Goal: Task Accomplishment & Management: Manage account settings

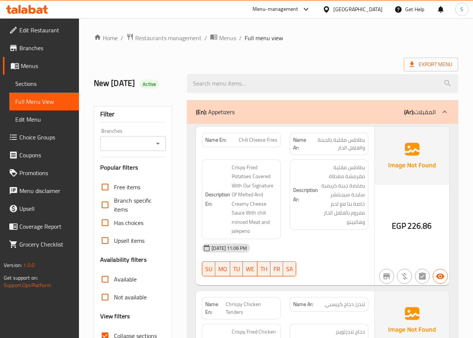
scroll to position [11162, 0]
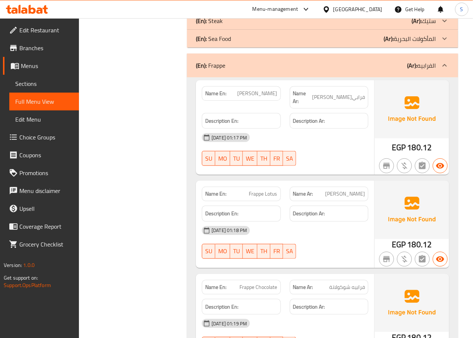
scroll to position [11440, 0]
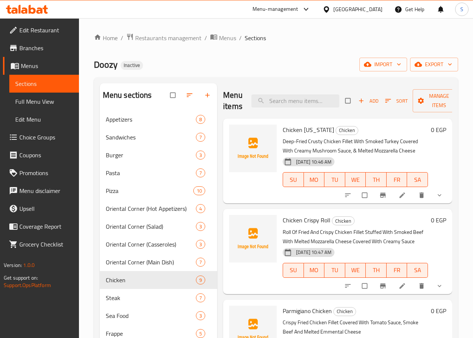
scroll to position [104, 0]
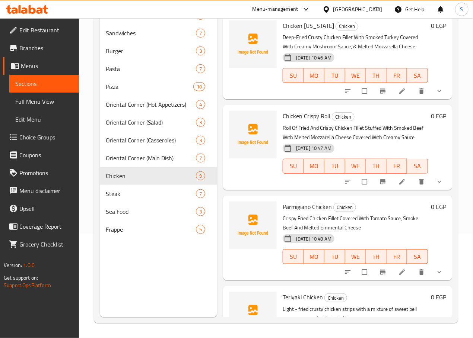
click at [40, 67] on span "Menus" at bounding box center [47, 65] width 52 height 9
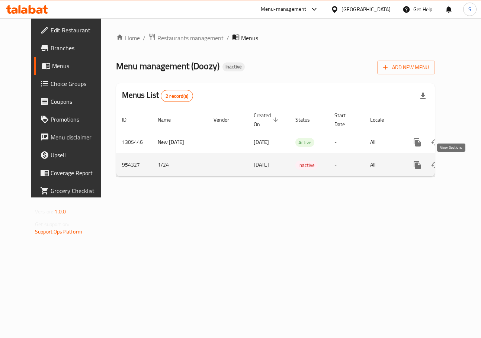
click at [468, 168] on icon "enhanced table" at bounding box center [471, 165] width 7 height 7
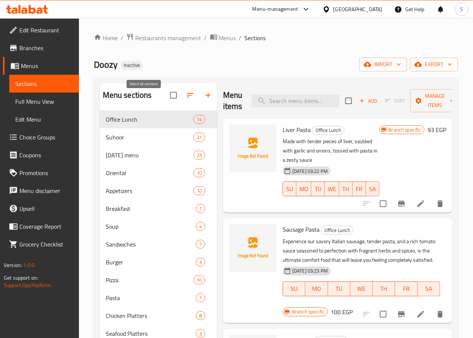
click at [166, 103] on input "checkbox" at bounding box center [174, 95] width 16 height 16
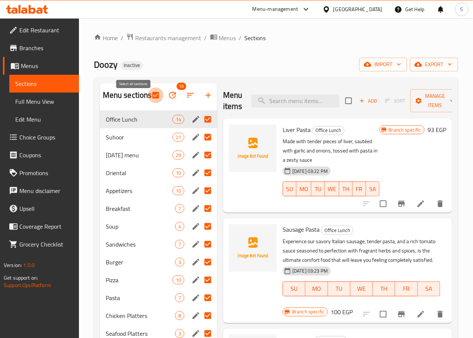
click at [148, 102] on input "checkbox" at bounding box center [156, 95] width 16 height 16
checkbox input "false"
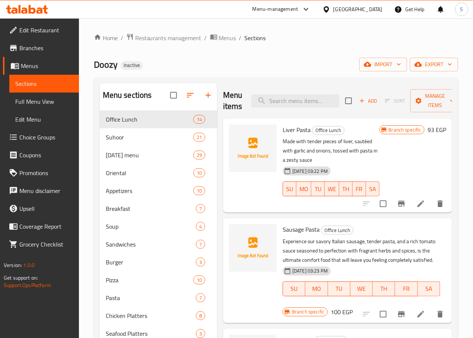
click at [178, 58] on div "Doozy Inactive import export" at bounding box center [276, 65] width 364 height 14
click at [44, 69] on span "Menus" at bounding box center [47, 65] width 52 height 9
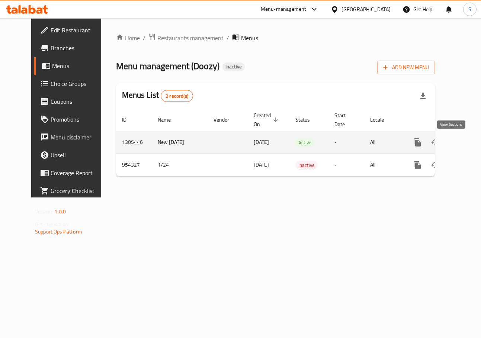
click at [467, 143] on icon "enhanced table" at bounding box center [471, 142] width 9 height 9
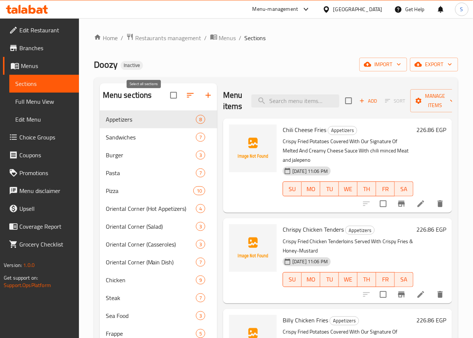
click at [166, 103] on input "checkbox" at bounding box center [174, 95] width 16 height 16
checkbox input "true"
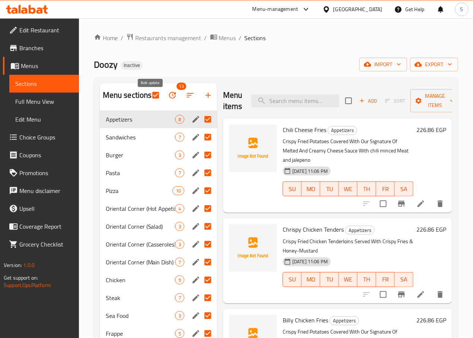
click at [168, 99] on icon "button" at bounding box center [172, 95] width 9 height 9
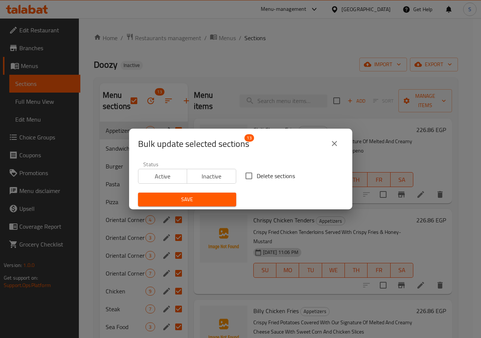
click at [257, 176] on span "Delete sections" at bounding box center [276, 176] width 38 height 9
click at [253, 176] on input "Delete sections" at bounding box center [249, 176] width 16 height 16
checkbox input "true"
click at [206, 203] on span "Save" at bounding box center [187, 199] width 86 height 9
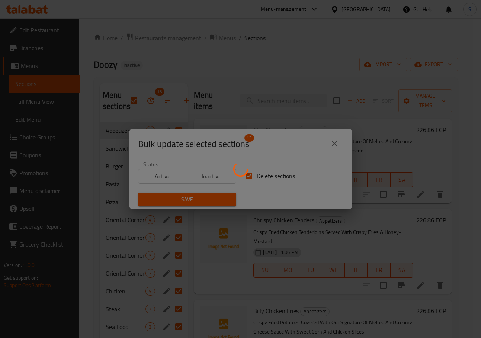
checkbox input "false"
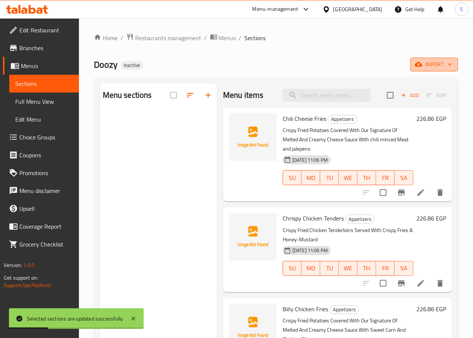
click at [433, 66] on span "import" at bounding box center [434, 64] width 36 height 9
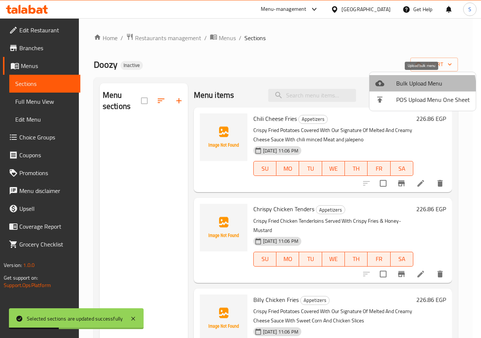
click at [408, 88] on span "Bulk Upload Menu" at bounding box center [434, 83] width 74 height 9
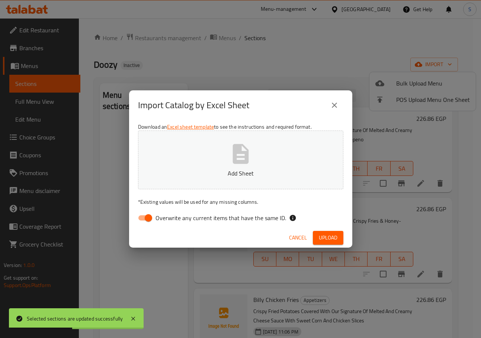
click at [170, 218] on span "Overwrite any current items that have the same ID." at bounding box center [221, 218] width 131 height 9
click at [170, 218] on input "Overwrite any current items that have the same ID." at bounding box center [148, 218] width 42 height 14
checkbox input "false"
click at [202, 227] on div "Download an Excel sheet template to see the instructions and required format. D…" at bounding box center [240, 174] width 223 height 108
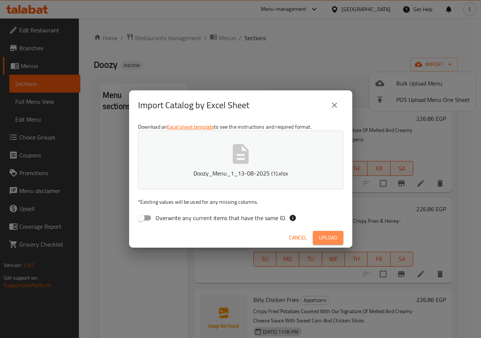
click at [329, 234] on span "Upload" at bounding box center [328, 237] width 19 height 9
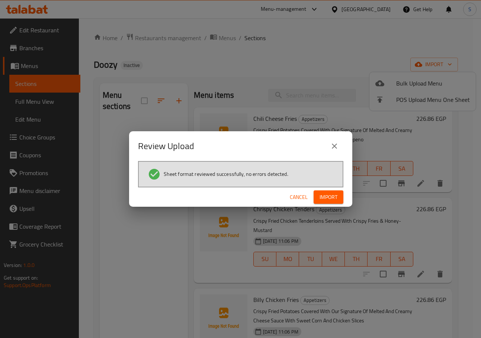
click at [329, 234] on div "Review Upload Sheet format reviewed successfully, no errors detected. Cancel Im…" at bounding box center [240, 169] width 481 height 338
click at [329, 196] on span "Import" at bounding box center [329, 197] width 18 height 9
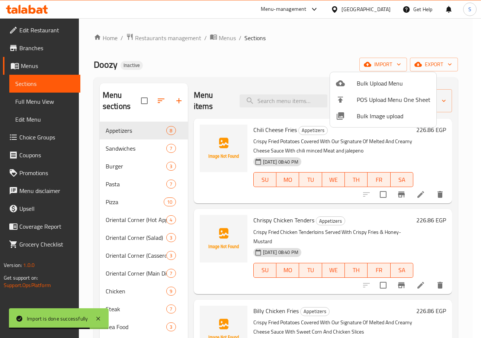
click at [325, 203] on div at bounding box center [240, 169] width 481 height 338
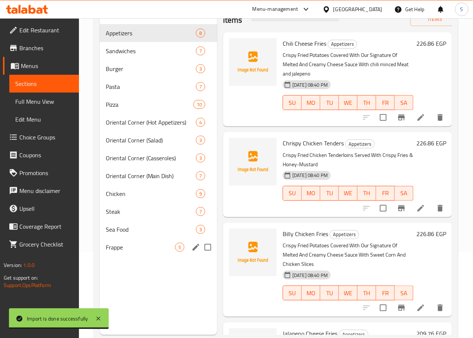
scroll to position [104, 0]
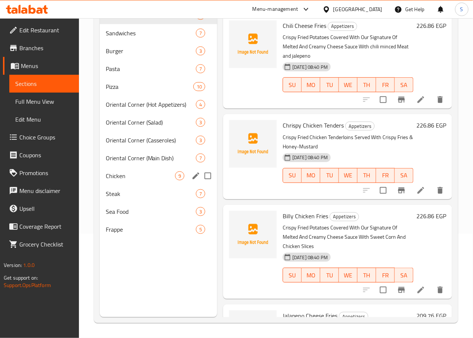
click at [138, 180] on div "Chicken 9" at bounding box center [158, 176] width 117 height 18
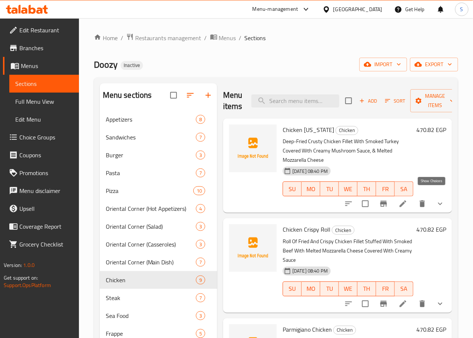
click at [436, 200] on icon "show more" at bounding box center [440, 204] width 9 height 9
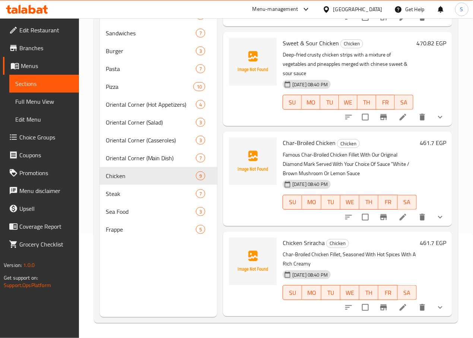
scroll to position [532, 0]
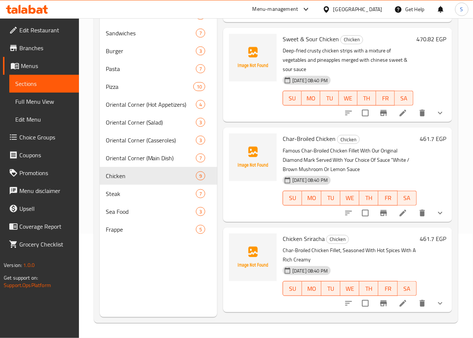
click at [436, 209] on icon "show more" at bounding box center [440, 213] width 9 height 9
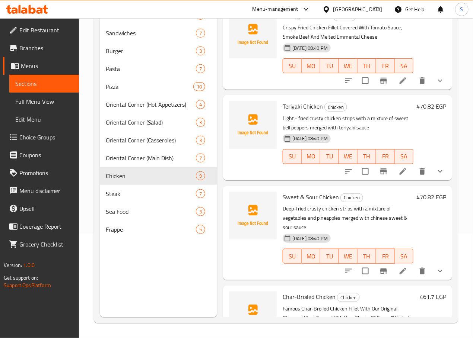
scroll to position [369, 0]
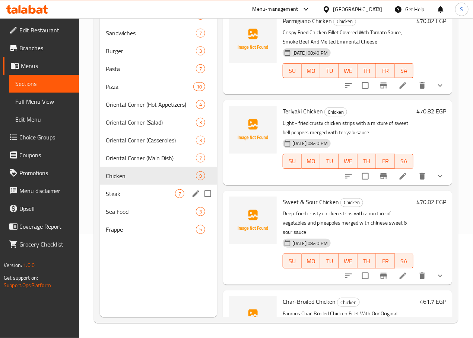
click at [123, 199] on div "Steak 7" at bounding box center [158, 194] width 117 height 18
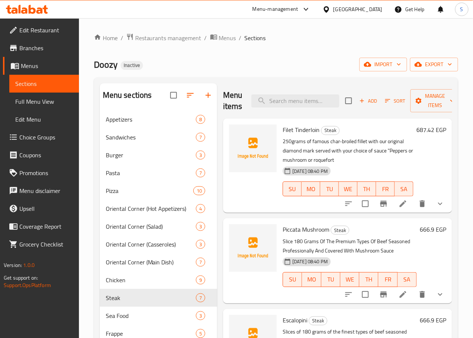
click at [436, 207] on icon "show more" at bounding box center [440, 204] width 9 height 9
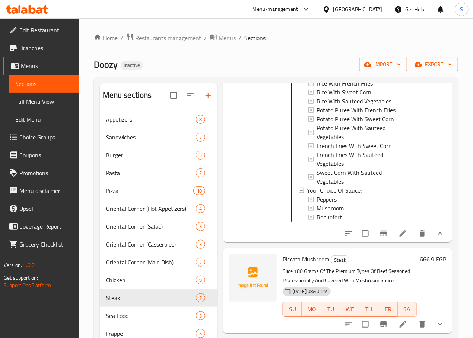
scroll to position [170, 0]
click at [125, 178] on span "Pasta" at bounding box center [140, 173] width 69 height 9
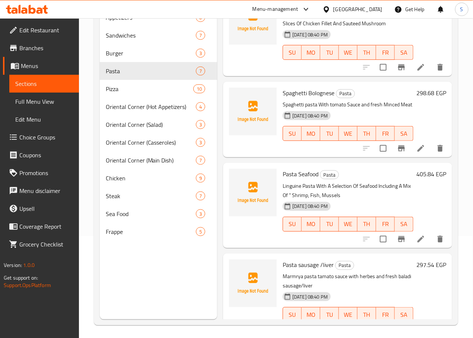
scroll to position [104, 0]
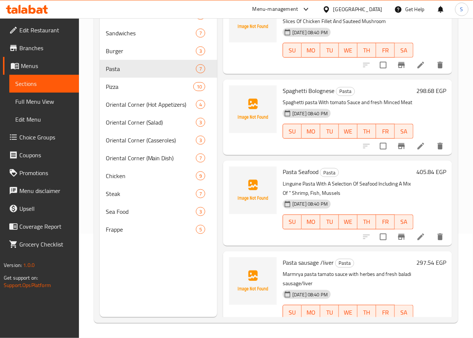
click at [433, 319] on button "show more" at bounding box center [440, 328] width 18 height 18
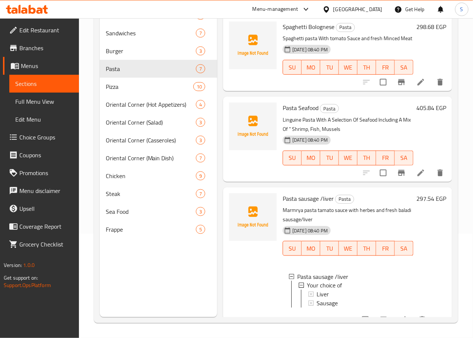
scroll to position [342, 0]
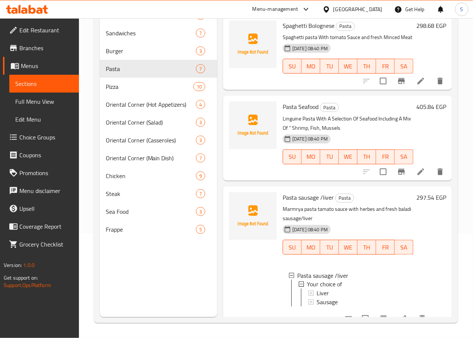
click at [399, 312] on li at bounding box center [402, 318] width 21 height 13
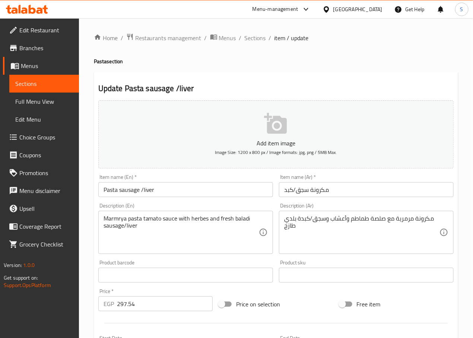
click at [160, 191] on input "Pasta sausage /liver" at bounding box center [185, 189] width 175 height 15
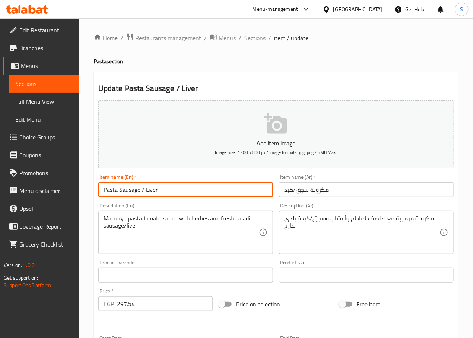
type input "Pasta Sausage / Liver"
click at [292, 193] on input "مكرونة سجق/كبد" at bounding box center [366, 189] width 175 height 15
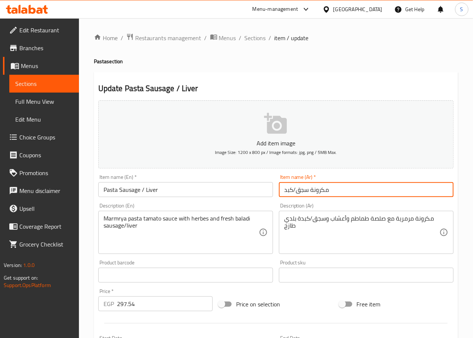
click at [292, 193] on input "مكرونة سجق/كبد" at bounding box center [366, 189] width 175 height 15
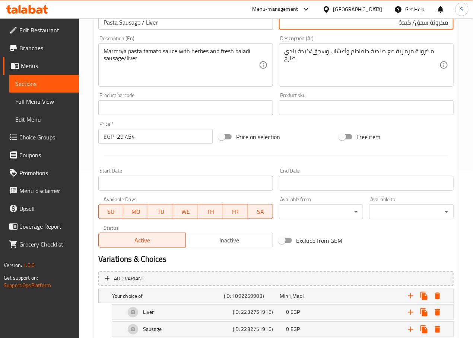
scroll to position [214, 0]
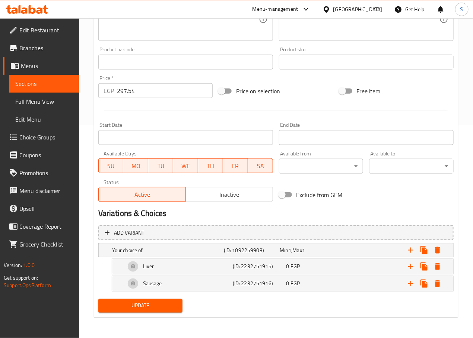
type input "مكرونة سجق/ كبدة"
click at [153, 304] on span "Update" at bounding box center [140, 306] width 73 height 9
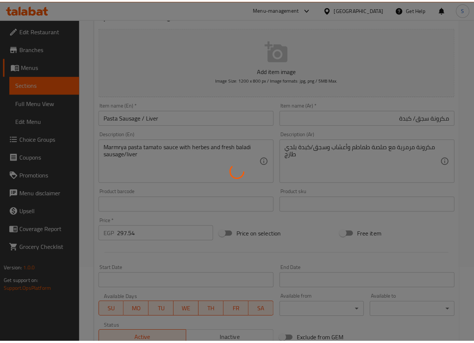
scroll to position [0, 0]
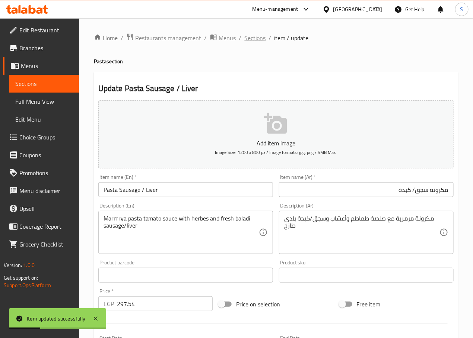
click at [256, 40] on span "Sections" at bounding box center [255, 38] width 21 height 9
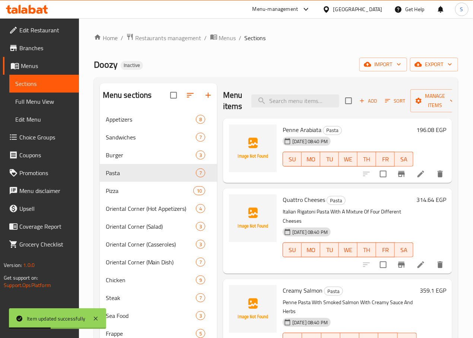
click at [239, 76] on div "Home / Restaurants management / Menus / Sections Doozy Inactive import export M…" at bounding box center [276, 230] width 364 height 395
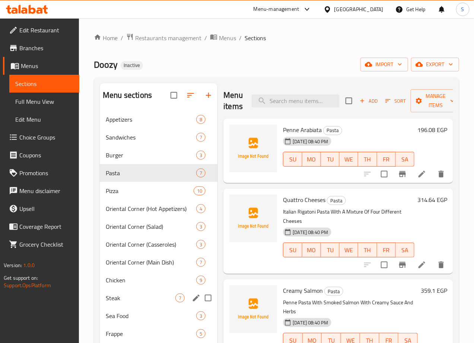
click at [160, 307] on div "Steak 7" at bounding box center [159, 298] width 118 height 18
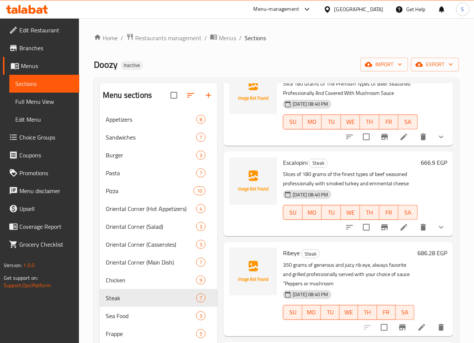
scroll to position [166, 0]
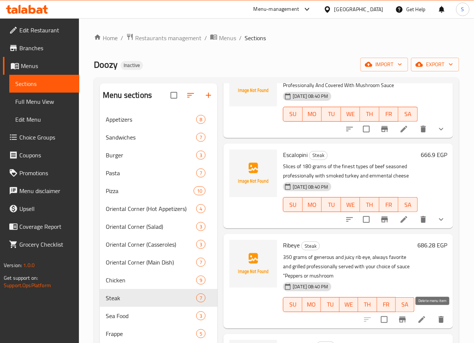
click at [439, 318] on icon "delete" at bounding box center [441, 319] width 5 height 7
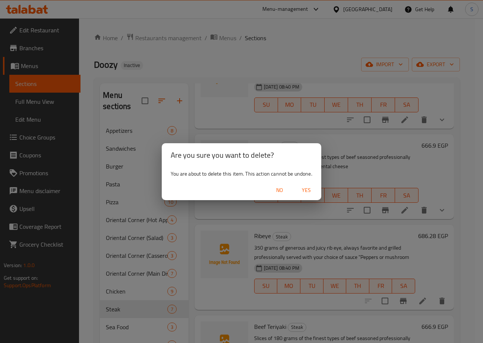
click at [312, 191] on span "Yes" at bounding box center [306, 190] width 18 height 9
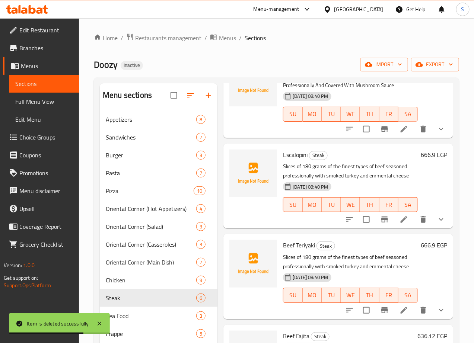
click at [225, 66] on div "Doozy Inactive import export" at bounding box center [276, 65] width 365 height 14
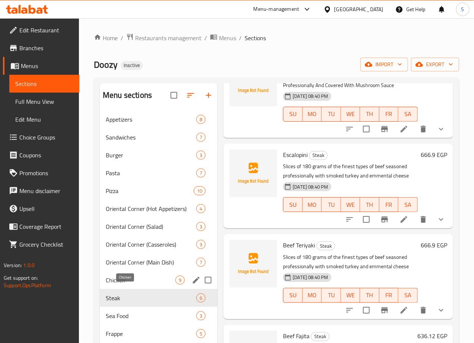
click at [136, 285] on span "Chicken" at bounding box center [141, 280] width 70 height 9
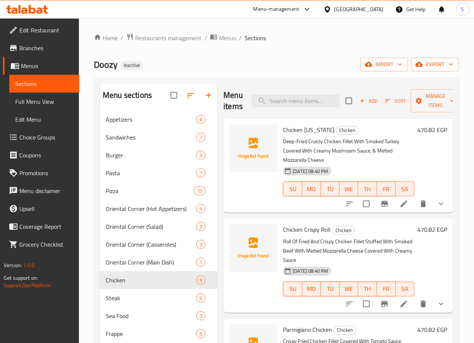
click at [399, 300] on icon at bounding box center [403, 304] width 9 height 9
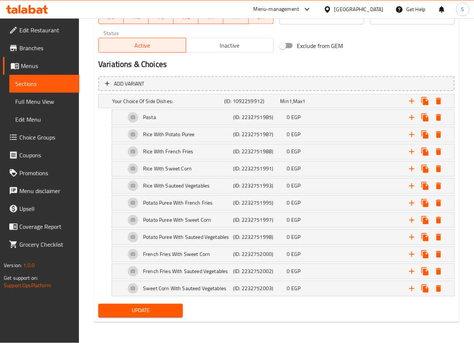
scroll to position [367, 0]
type textarea "رول فيليه الدجاج المقلية والمقرمشة محشوة باللحم البقري المدخن مع جبن الموزاريلا…"
click at [135, 311] on span "Update" at bounding box center [140, 310] width 73 height 9
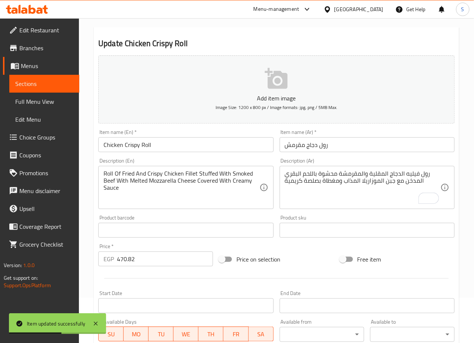
scroll to position [0, 0]
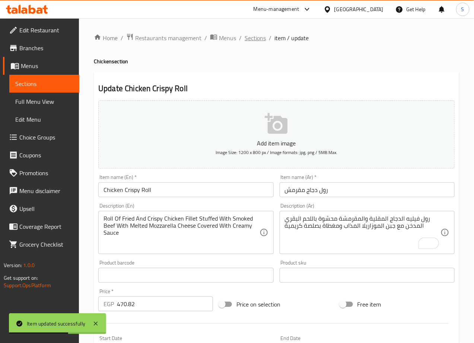
click at [261, 35] on span "Sections" at bounding box center [255, 38] width 21 height 9
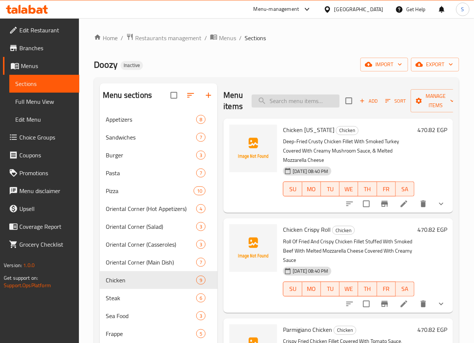
click at [266, 103] on input "search" at bounding box center [296, 101] width 88 height 13
paste input "Teriyaki Chicken"
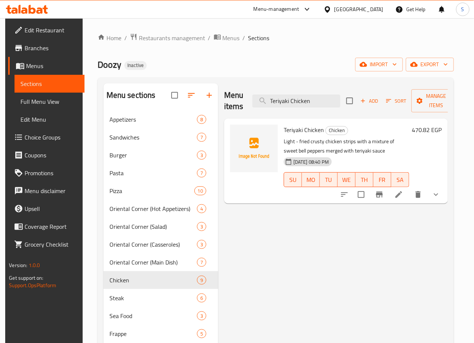
type input "Teriyaki Chicken"
click at [403, 197] on icon at bounding box center [398, 194] width 9 height 9
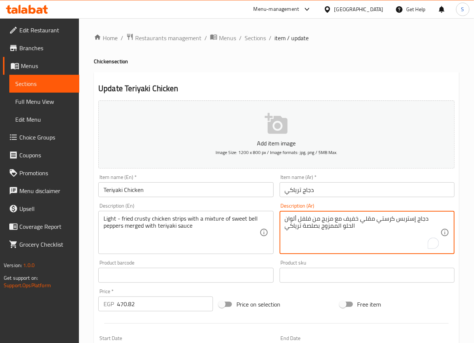
click at [329, 221] on textarea "دجاج إستربس كرستي مقلي خفيف مع مزيج من فلفل ألوان الحلو الممزوج بصلصة ترياكي" at bounding box center [363, 232] width 156 height 35
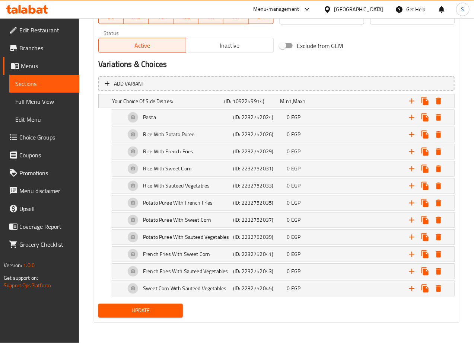
type textarea "دجاج إستربس كرستي مقلي خفيف مع خليط من فلفل ألوان الحلو الممزوج بصلصة ترياكي"
click at [141, 311] on span "Update" at bounding box center [140, 310] width 73 height 9
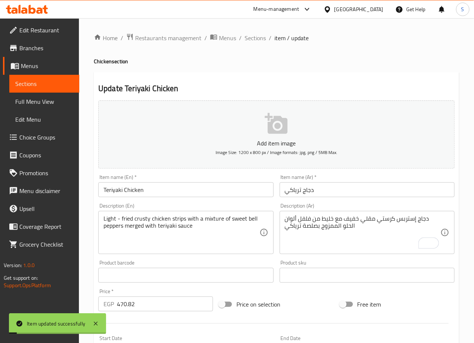
click at [256, 36] on span "Sections" at bounding box center [255, 38] width 21 height 9
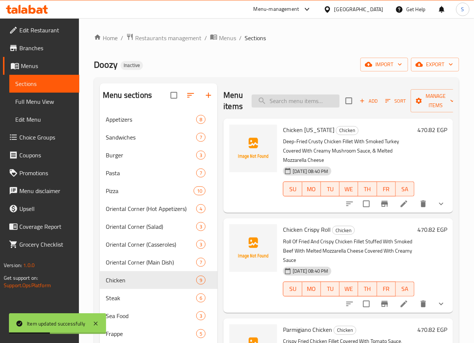
click at [287, 101] on input "search" at bounding box center [296, 101] width 88 height 13
paste input "Sweet & Sour Chicken"
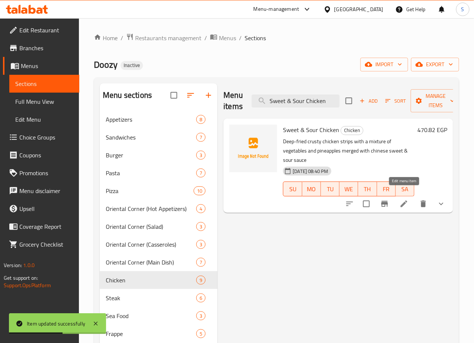
type input "Sweet & Sour Chicken"
click at [406, 200] on icon at bounding box center [403, 204] width 9 height 9
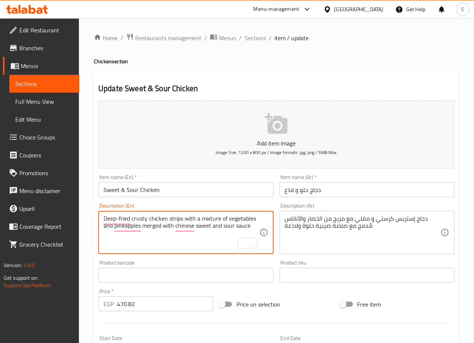
type textarea "Deep-fried crusty chicken strips with a mixture of vegetables and pineapples me…"
click at [122, 192] on input "Sweet & Sour Chicken" at bounding box center [185, 189] width 175 height 15
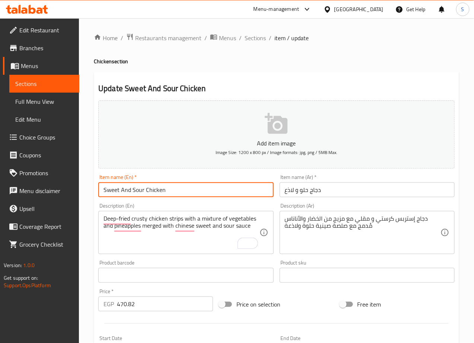
type input "Sweet And Sour Chicken"
click at [338, 222] on textarea "دجاج إستربس كرستي و مقلي مع مزيج من الخضار والأناناس مُدمج مع صلصة صينية حلوة و…" at bounding box center [363, 232] width 156 height 35
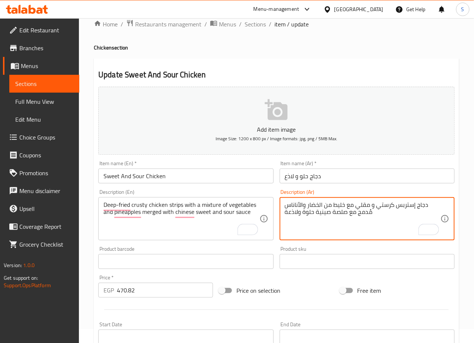
scroll to position [15, 0]
click at [321, 213] on textarea "دجاج إستربس كرستي و مقلي مع خليط من الخضار والأناناس مُدمج مع صلصة صينية حلوة و…" at bounding box center [363, 218] width 156 height 35
paste textarea "صينية"
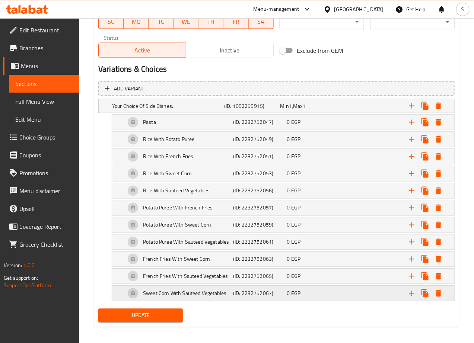
scroll to position [367, 0]
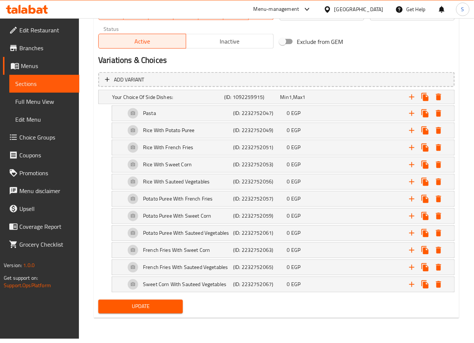
type textarea "دجاج إستربس كرستي و مقلي مع خليط من الخضار والأناناس مُدمج مع صلصة حلوة ولاذعة …"
click at [137, 306] on span "Update" at bounding box center [140, 306] width 73 height 9
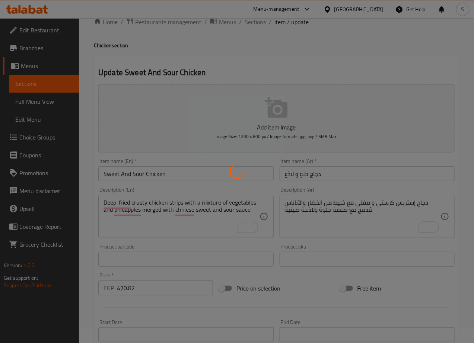
scroll to position [0, 0]
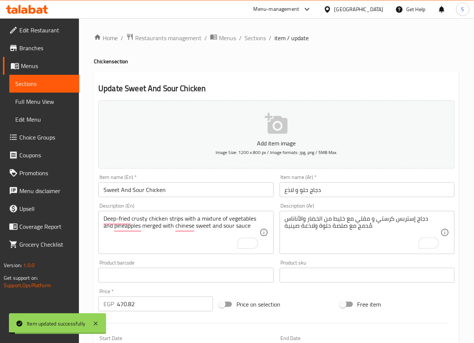
drag, startPoint x: 256, startPoint y: 41, endPoint x: 245, endPoint y: 8, distance: 34.6
click at [256, 40] on span "Sections" at bounding box center [255, 38] width 21 height 9
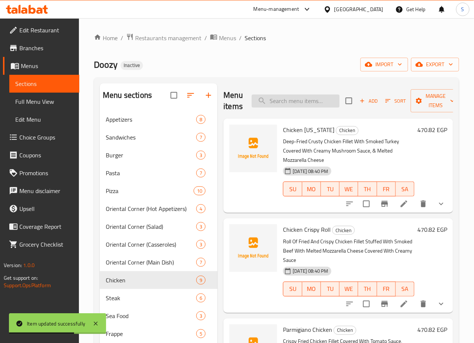
click at [276, 108] on input "search" at bounding box center [296, 101] width 88 height 13
paste input "Char-Broiled Chicken"
type input "Char-Broiled Chicken"
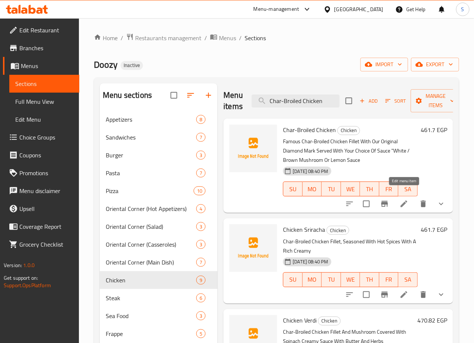
click at [406, 200] on icon at bounding box center [403, 204] width 9 height 9
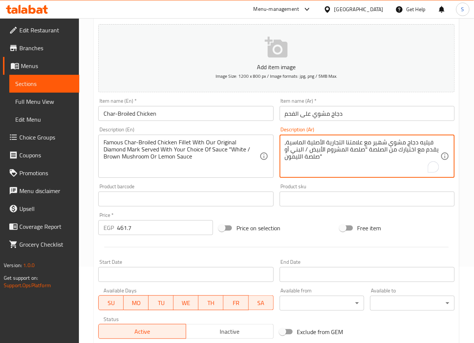
scroll to position [77, 0]
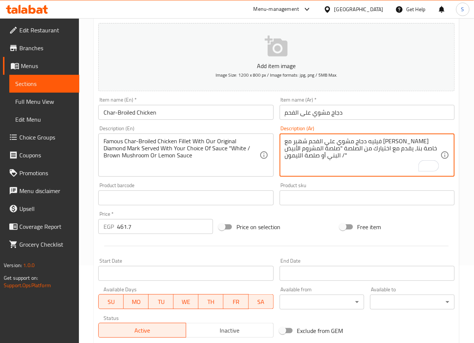
type textarea "فيليه دجاج مشوي علي الفحم شهير مع دياموند مارك اوريجنال خاصة بنا، يقدم مع اختيا…"
click at [111, 142] on textarea "Famous Char-Broiled Chicken Fillet With Our Original Diamond Mark Served With Y…" at bounding box center [182, 155] width 156 height 35
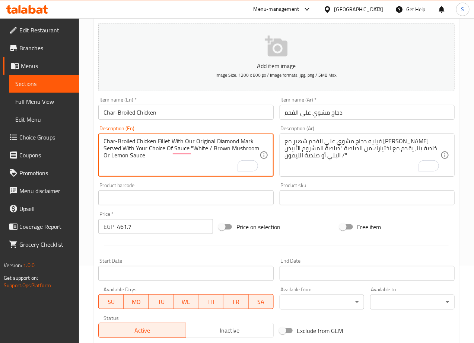
type textarea "Char-Broiled Chicken Fillet With Our Original Diamond Mark Served With Your Cho…"
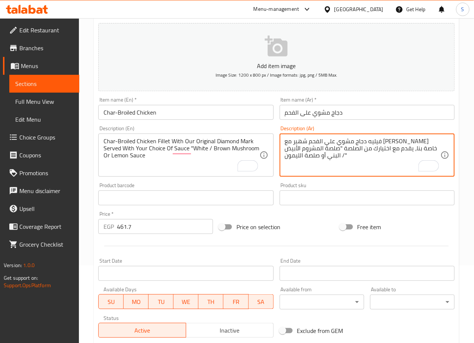
click at [354, 143] on textarea "فيليه دجاج مشوي علي الفحم شهير مع دياموند مارك اوريجنال خاصة بنا، يقدم مع اختيا…" at bounding box center [363, 155] width 156 height 35
click at [285, 143] on textarea "فيليه دجاج مشوي علي الفحم مع دياموند مارك اوريجنال خاصة بنا، يقدم مع اختيارك من…" at bounding box center [363, 155] width 156 height 35
type textarea "فيليه دجاج مشوي علي الفحم مع دياموند مارك اوريجنال خاص بنا، يقدم مع اختيارك من …"
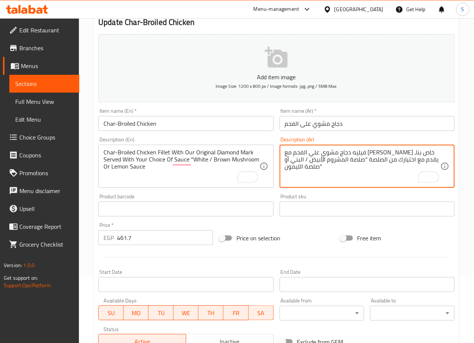
scroll to position [65, 0]
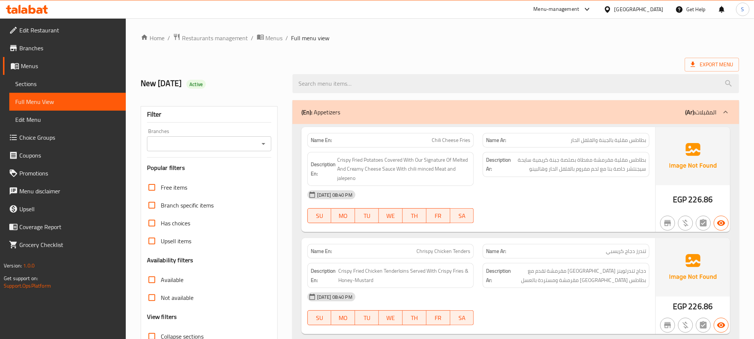
click at [286, 94] on div "New 13/8/2025 Active" at bounding box center [212, 83] width 152 height 33
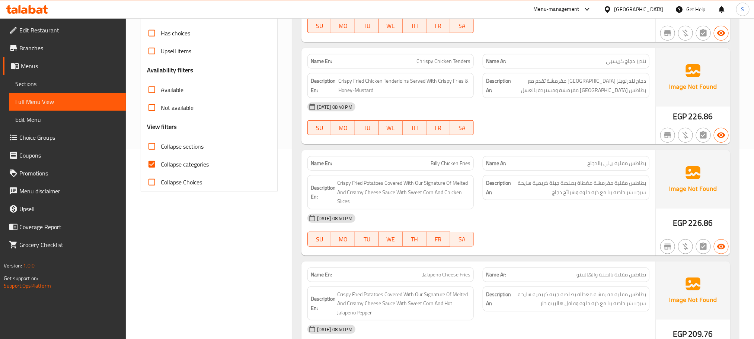
scroll to position [196, 0]
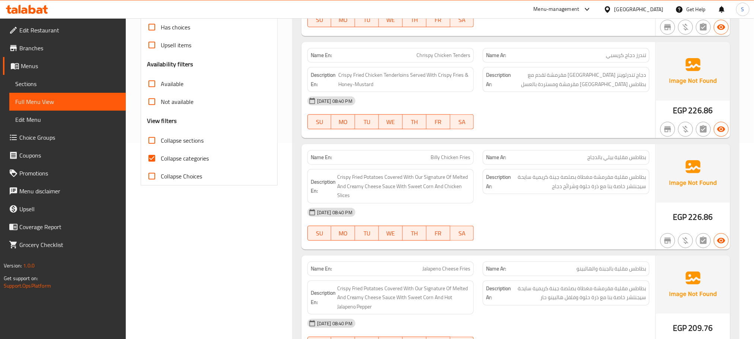
click at [171, 156] on span "Collapse categories" at bounding box center [185, 158] width 48 height 9
click at [161, 156] on input "Collapse categories" at bounding box center [152, 158] width 18 height 18
checkbox input "false"
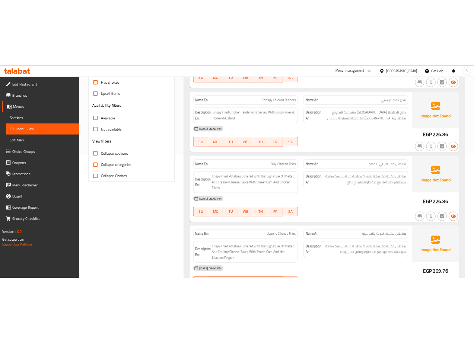
scroll to position [0, 0]
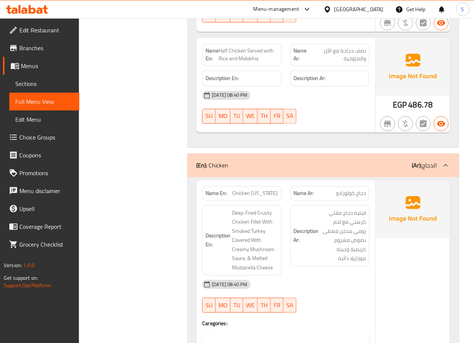
scroll to position [7111, 0]
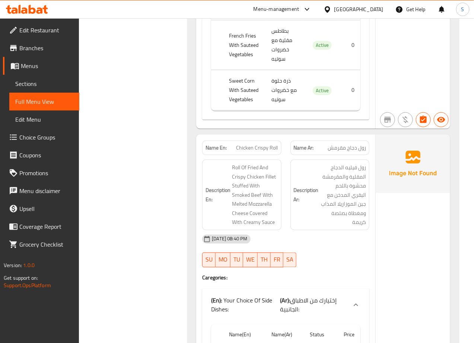
scroll to position [7829, 0]
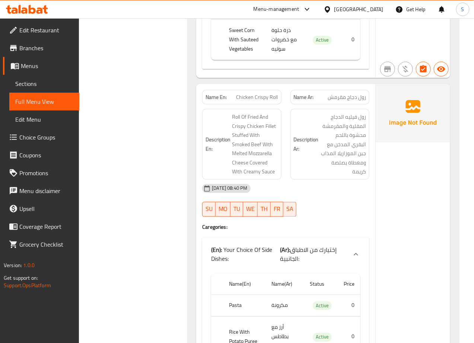
scroll to position [7877, 0]
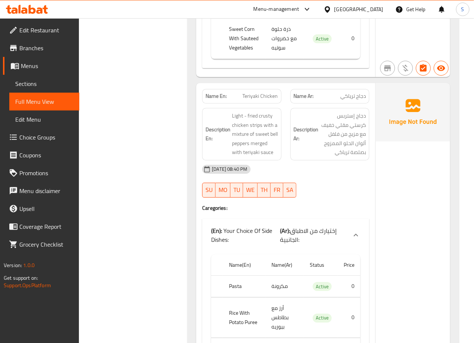
scroll to position [9245, 0]
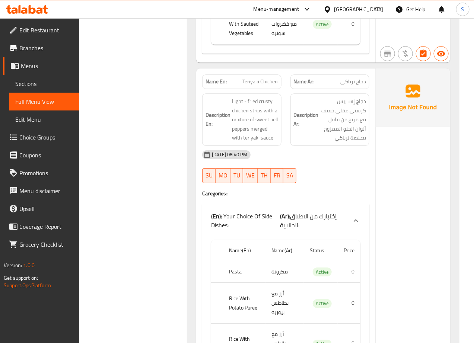
copy span "Teriyaki Chicken"
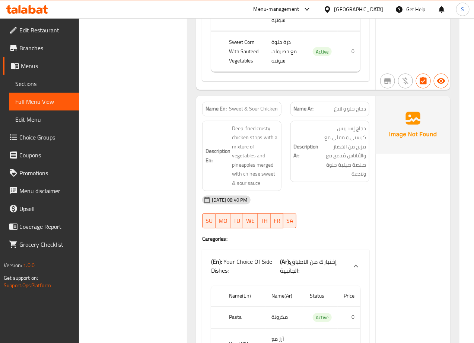
scroll to position [9896, 0]
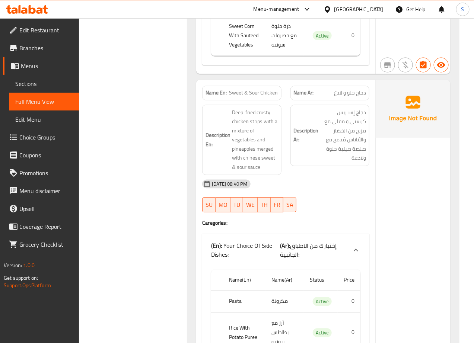
copy span "Sweet & Sour Chicken"
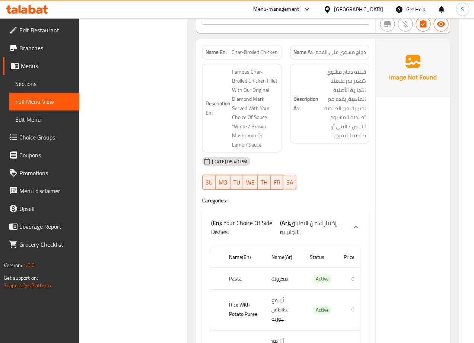
scroll to position [10618, 0]
copy span "Char-Broiled Chicken"
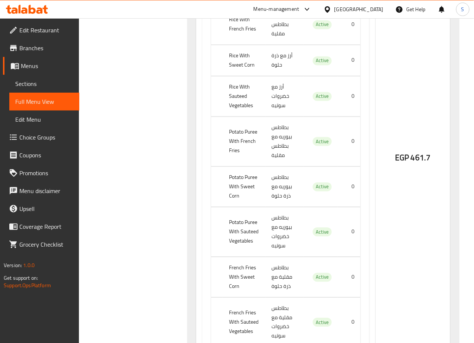
scroll to position [10957, 0]
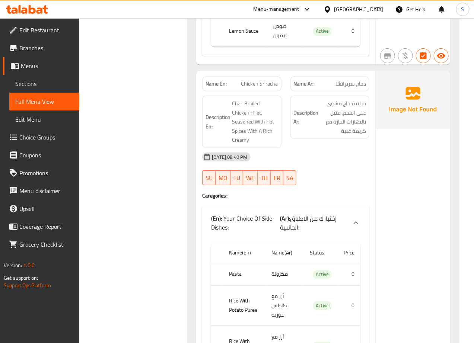
scroll to position [11450, 0]
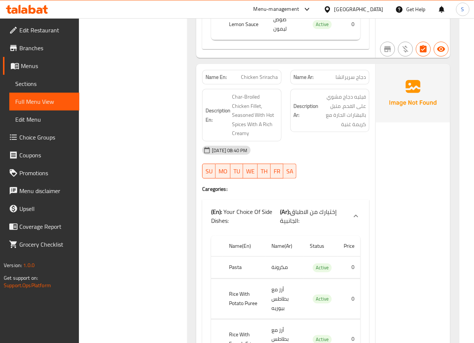
copy span "Chicken Sriracha"
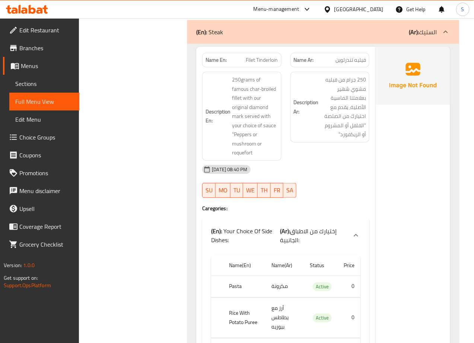
scroll to position [13472, 0]
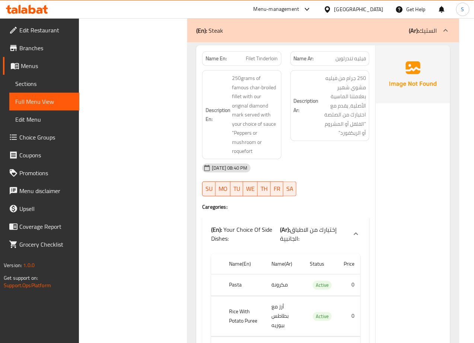
copy span "Filet Tinderloin"
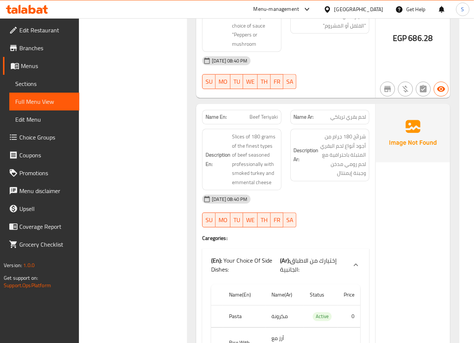
scroll to position [15747, 0]
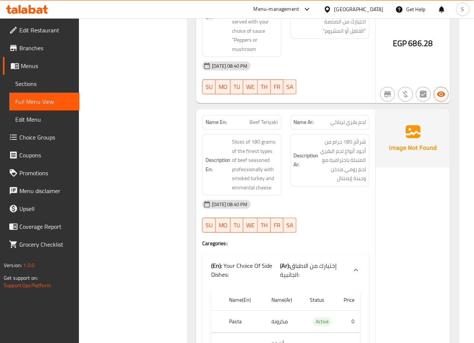
copy span "Beef Teriyaki"
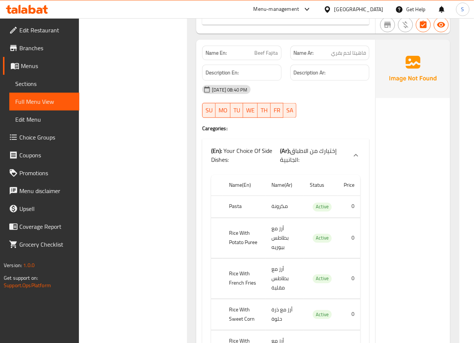
scroll to position [16496, 0]
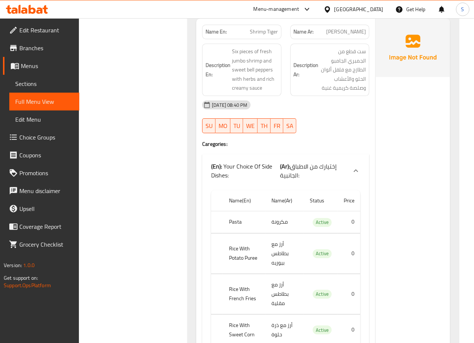
scroll to position [17850, 0]
drag, startPoint x: 164, startPoint y: 189, endPoint x: -112, endPoint y: 259, distance: 285.4
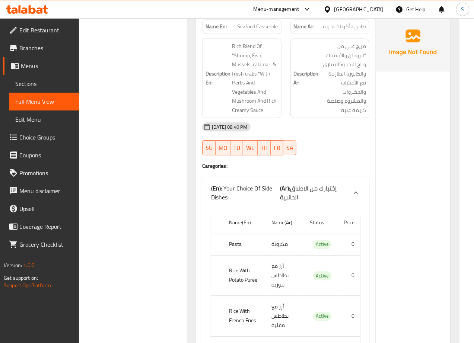
scroll to position [18544, 0]
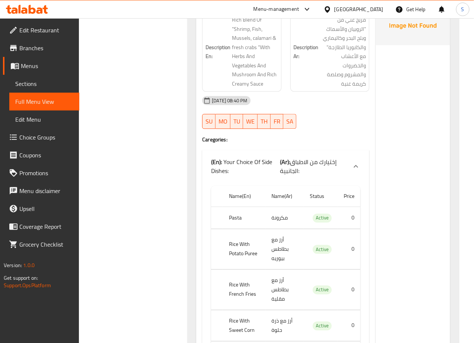
copy span "Seafood Casserole"
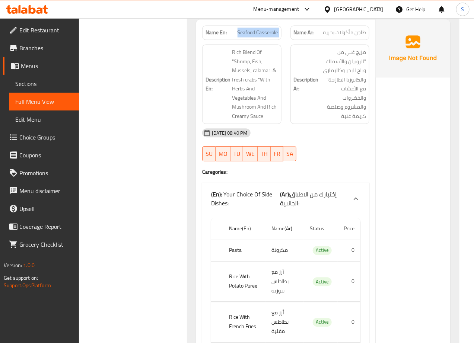
scroll to position [18511, 0]
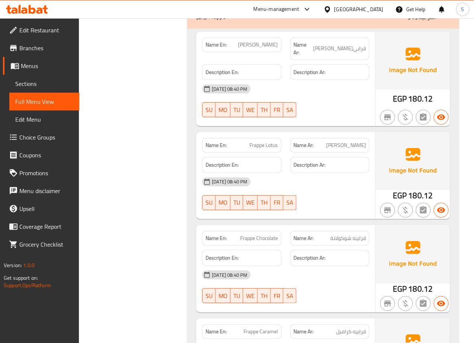
scroll to position [19917, 0]
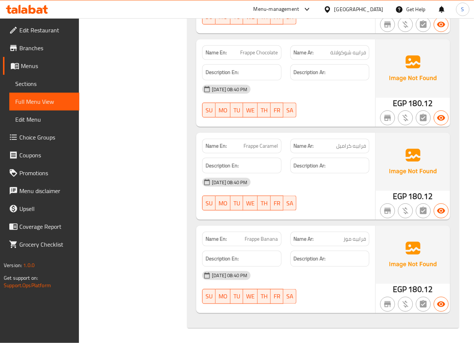
scroll to position [20133, 0]
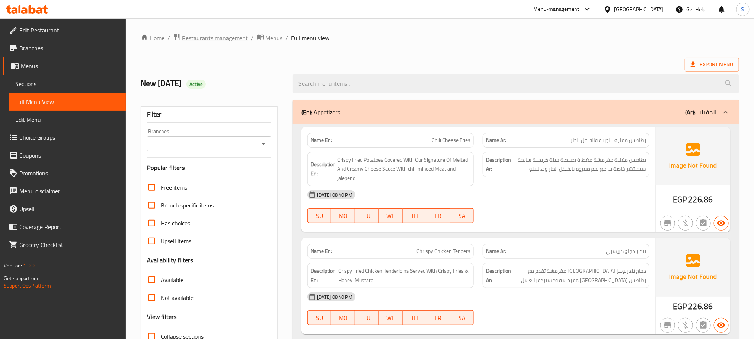
click at [182, 36] on span "Restaurants management" at bounding box center [215, 38] width 66 height 9
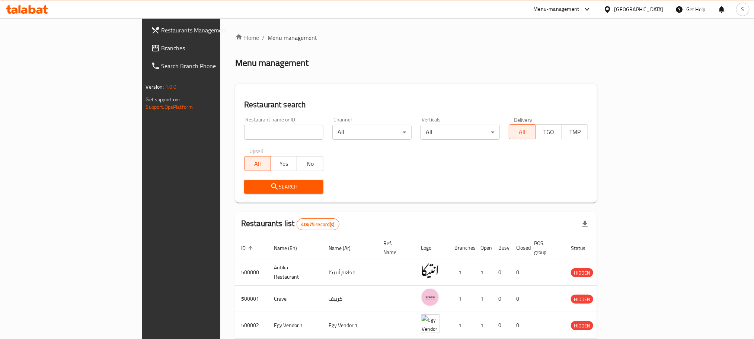
click at [162, 44] on span "Branches" at bounding box center [212, 48] width 101 height 9
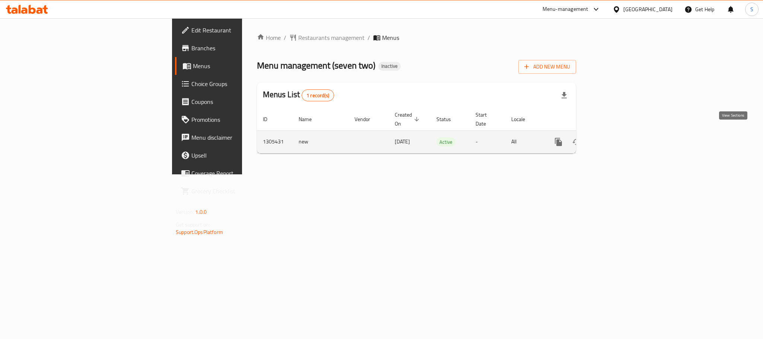
click at [617, 137] on icon "enhanced table" at bounding box center [612, 141] width 9 height 9
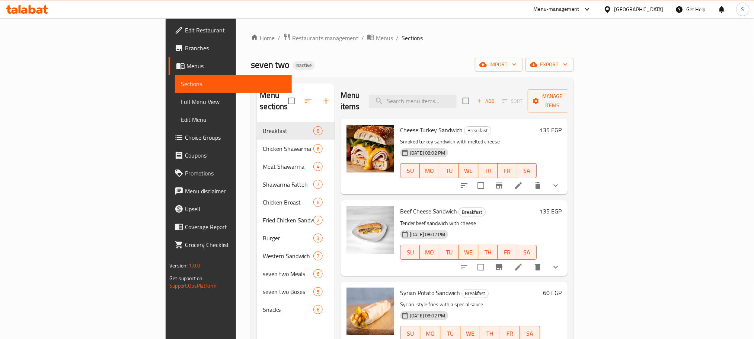
click at [313, 36] on ol "Home / Restaurants management / Menus / Sections" at bounding box center [412, 38] width 322 height 10
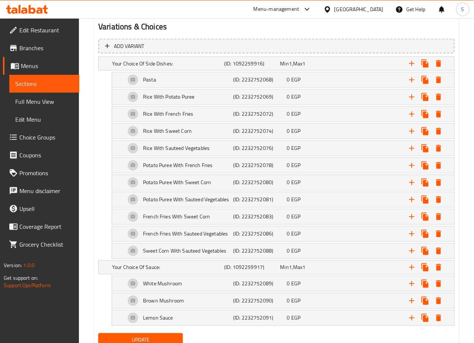
scroll to position [410, 0]
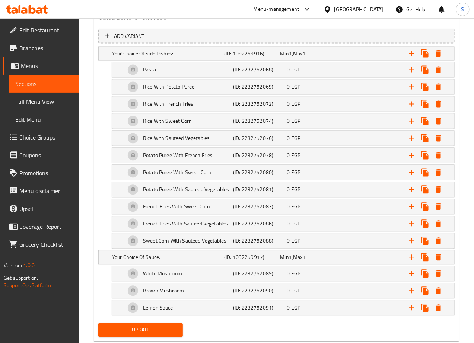
type textarea "فيليه دجاج مشوي علي الفحم مع دياموند مارك اوريجنال خاص بنا، يقدم مع اختيارك من …"
click at [157, 335] on span "Update" at bounding box center [140, 330] width 73 height 9
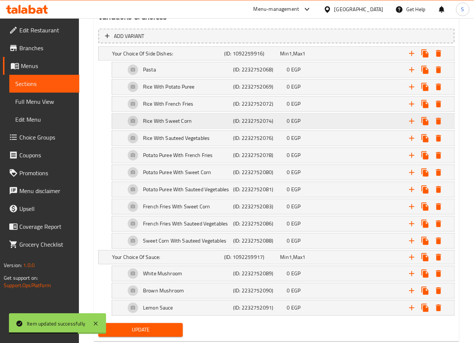
click at [282, 62] on div "Rice With Sweet Corn (ID: 2232752074) 0 EGP" at bounding box center [279, 53] width 336 height 16
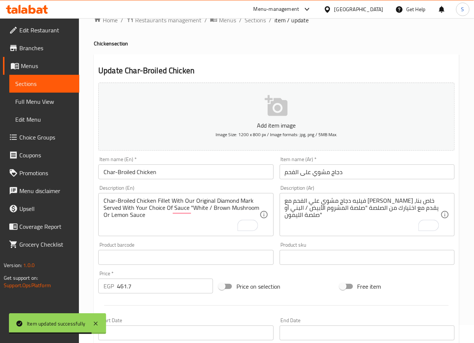
scroll to position [0, 0]
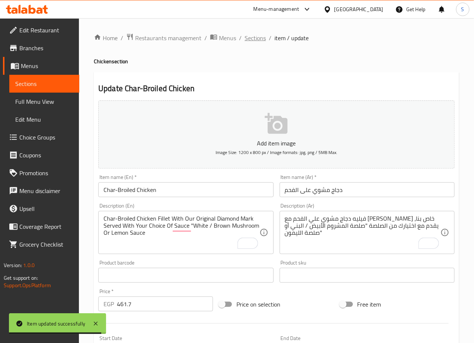
click at [246, 35] on span "Sections" at bounding box center [255, 38] width 21 height 9
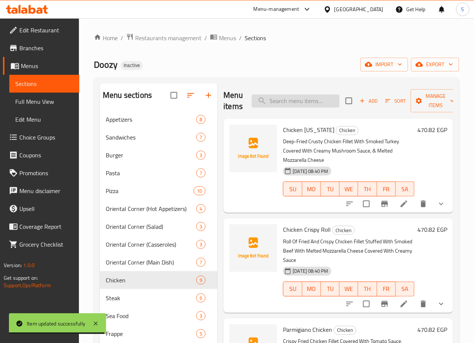
click at [308, 108] on input "search" at bounding box center [296, 101] width 88 height 13
paste input "Chicken Sriracha"
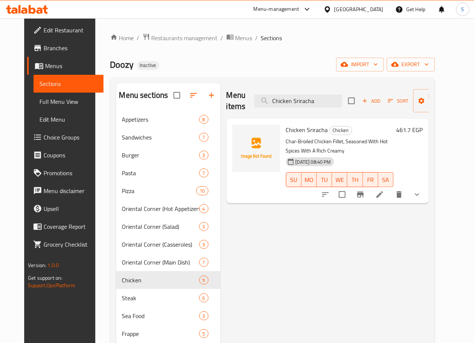
type input "Chicken Sriracha"
click at [390, 190] on li at bounding box center [379, 194] width 21 height 13
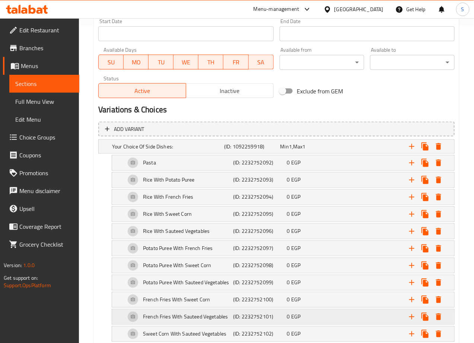
scroll to position [367, 0]
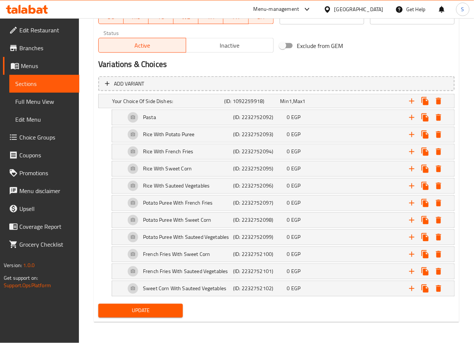
type textarea "فيليه دجاج مشوي على الفحم، متبل بالبهارات الحارة مع كريمية غنية"
click at [132, 307] on span "Update" at bounding box center [140, 310] width 73 height 9
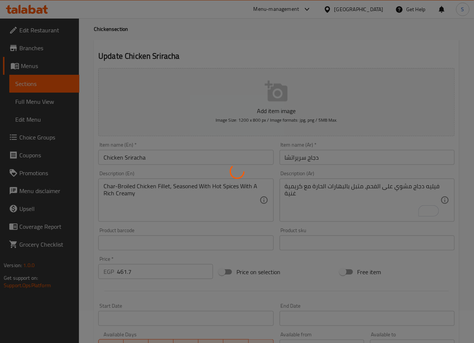
scroll to position [0, 0]
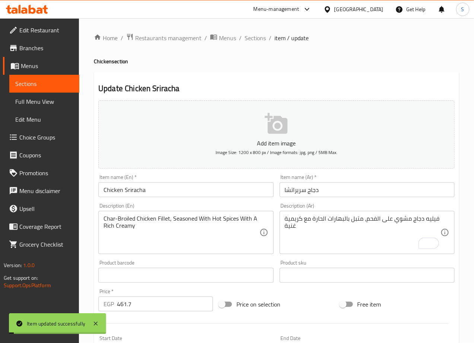
click at [247, 38] on span "Sections" at bounding box center [255, 38] width 21 height 9
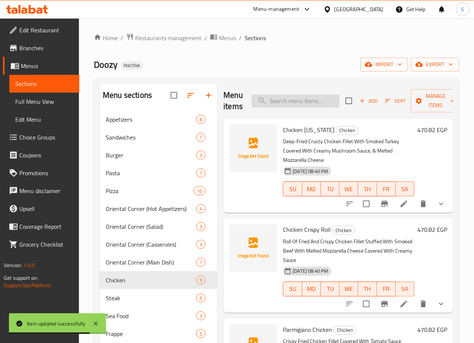
click at [282, 96] on input "search" at bounding box center [296, 101] width 88 height 13
paste input "Filet Tinderloin"
type input "Filet Tinderloin"
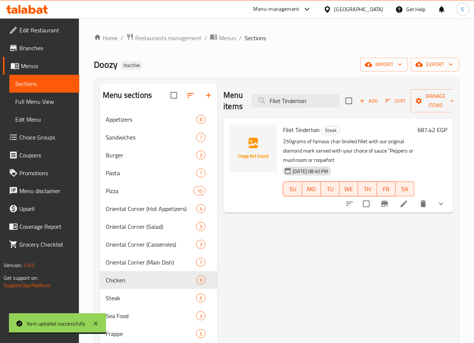
click at [407, 200] on icon at bounding box center [403, 204] width 9 height 9
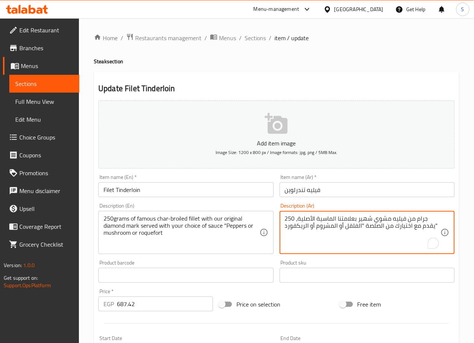
click at [379, 222] on textarea "250 جرام من فيليه مشوي شهير بعلامتنا الماسية الأصلية، يقدم مع اختيارك من الصلصة…" at bounding box center [363, 232] width 156 height 35
type textarea "250 جرام من فيليه مشوي بعلامتنا الماسية الأصلية، يقدم مع اختيارك من الصلصة "الف…"
click at [142, 218] on textarea "250grams of famous char-broiled fillet with our original diamond mark served wi…" at bounding box center [182, 232] width 156 height 35
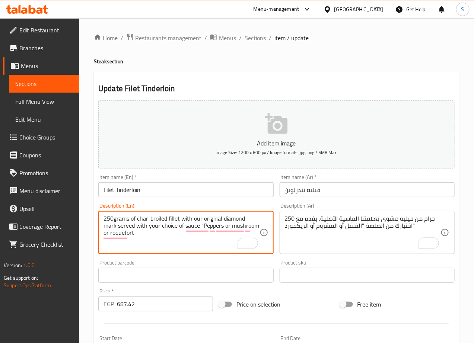
type textarea "250grams of char-broiled fillet with our original diamond mark served with your…"
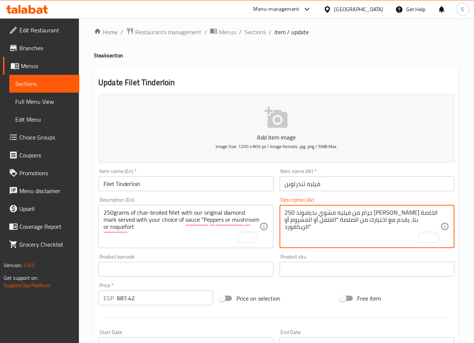
scroll to position [10, 0]
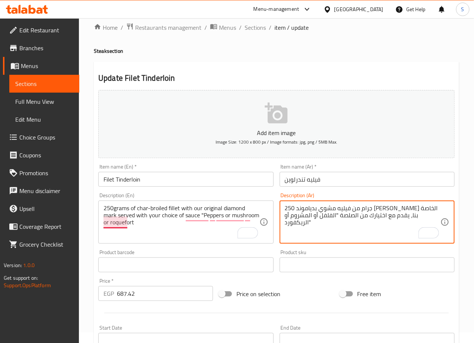
type textarea "250 جرام من فيليه مشوي بدياموند [PERSON_NAME] الخاصة بنا، يقدم مع اختيارك من ال…"
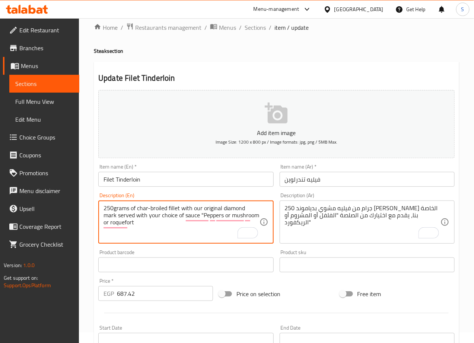
click at [117, 225] on textarea "250grams of char-broiled fillet with our original diamond mark served with your…" at bounding box center [182, 222] width 156 height 35
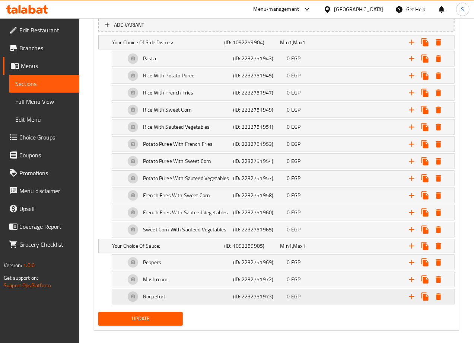
scroll to position [429, 0]
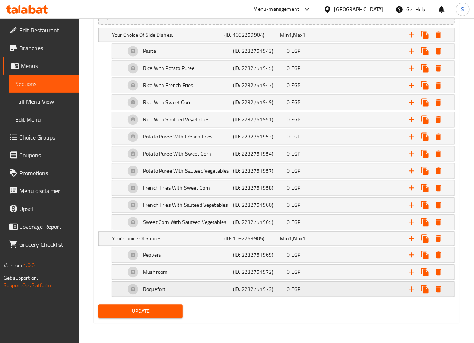
click at [187, 40] on div "Roquefort" at bounding box center [167, 35] width 112 height 10
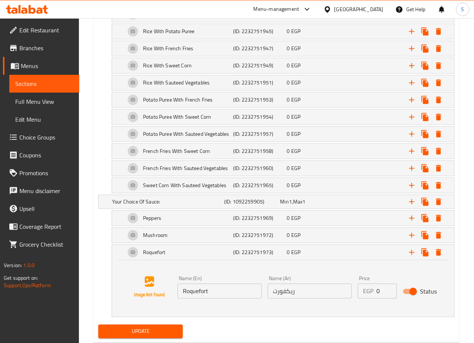
scroll to position [492, 0]
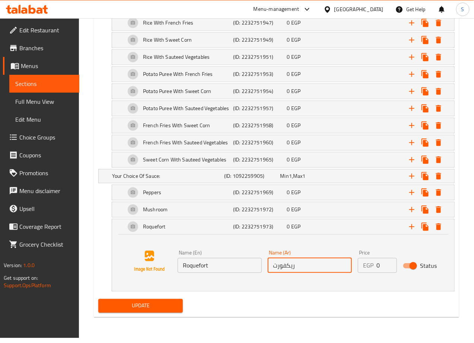
click at [274, 273] on input "ريكفورت" at bounding box center [310, 265] width 84 height 15
type input "ريكفورد"
click at [155, 309] on span "Update" at bounding box center [140, 305] width 73 height 9
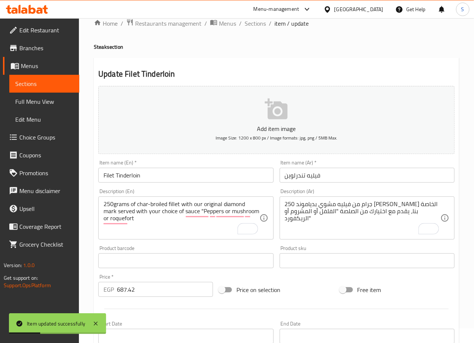
scroll to position [0, 0]
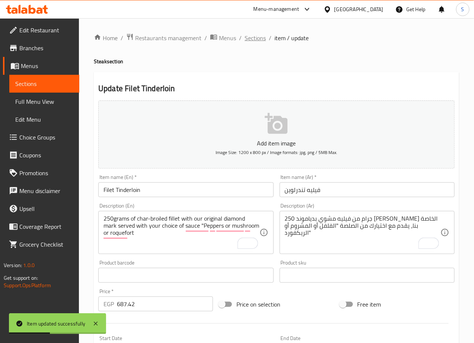
click at [265, 35] on span "Sections" at bounding box center [255, 38] width 21 height 9
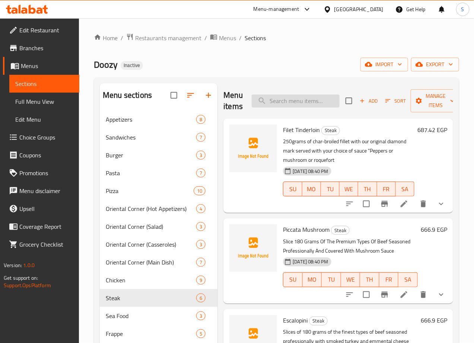
click at [263, 104] on input "search" at bounding box center [296, 101] width 88 height 13
paste input "Seafood Casserole"
type input "Seafood Casserole"
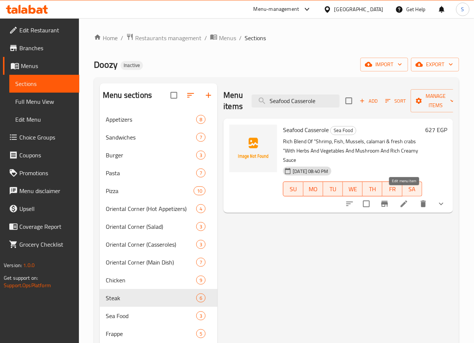
click at [402, 200] on icon at bounding box center [403, 204] width 9 height 9
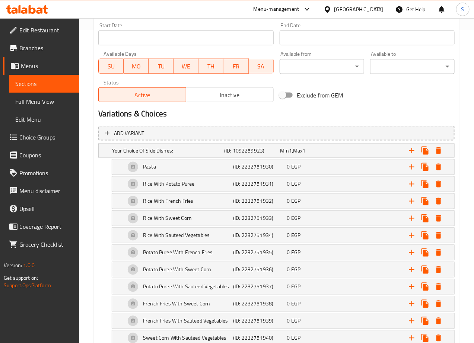
scroll to position [367, 0]
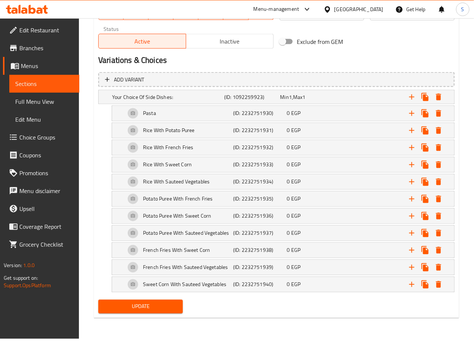
type textarea "مزيج غني من "الروبيان والأسماك وبلح البحر وكاليماري والكابوريا الطازجة" مع الأع…"
click at [163, 312] on span "Update" at bounding box center [140, 306] width 73 height 9
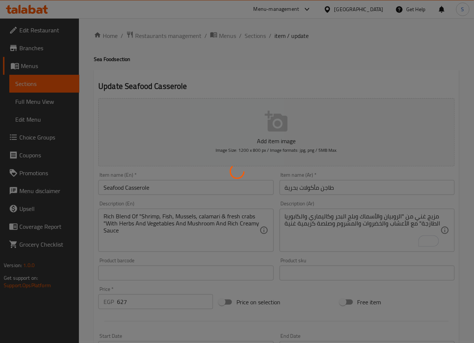
scroll to position [0, 0]
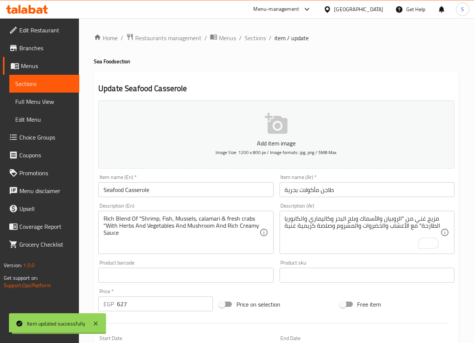
click at [257, 37] on span "Sections" at bounding box center [255, 38] width 21 height 9
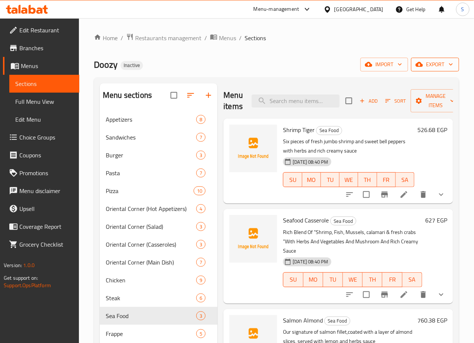
click at [427, 64] on span "export" at bounding box center [435, 64] width 36 height 9
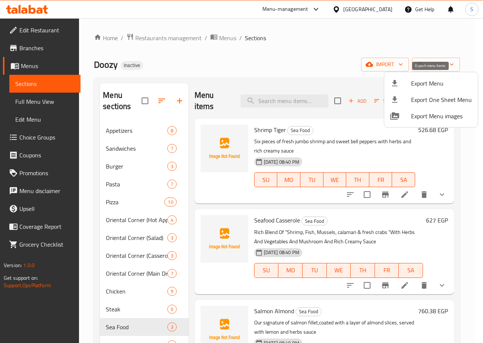
click at [402, 84] on div at bounding box center [400, 83] width 21 height 9
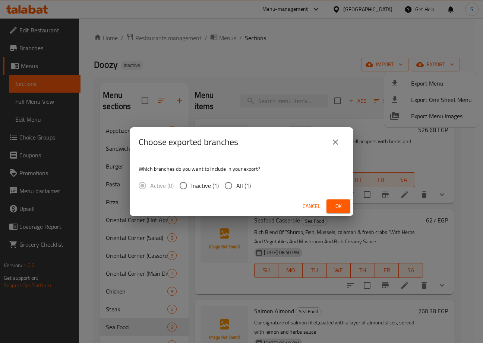
click at [229, 186] on input "All (1)" at bounding box center [228, 186] width 16 height 16
radio input "true"
click at [339, 211] on button "Ok" at bounding box center [338, 207] width 24 height 14
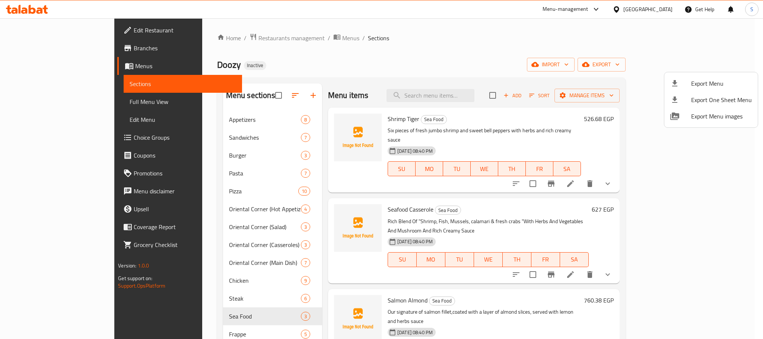
click at [243, 54] on div at bounding box center [381, 169] width 763 height 339
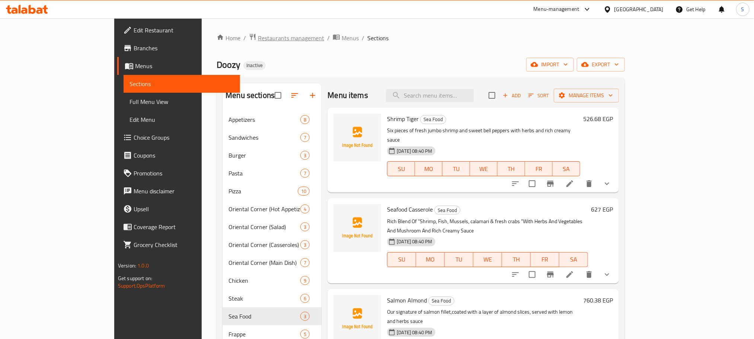
click at [258, 35] on span "Restaurants management" at bounding box center [291, 38] width 66 height 9
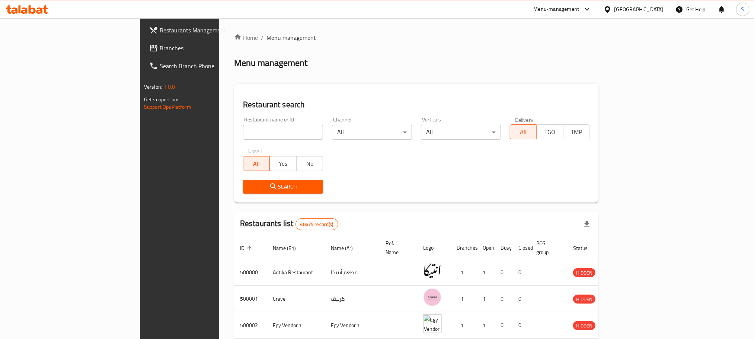
click at [474, 15] on div "[GEOGRAPHIC_DATA]" at bounding box center [634, 9] width 72 height 18
click at [474, 7] on div "[GEOGRAPHIC_DATA]" at bounding box center [639, 9] width 49 height 8
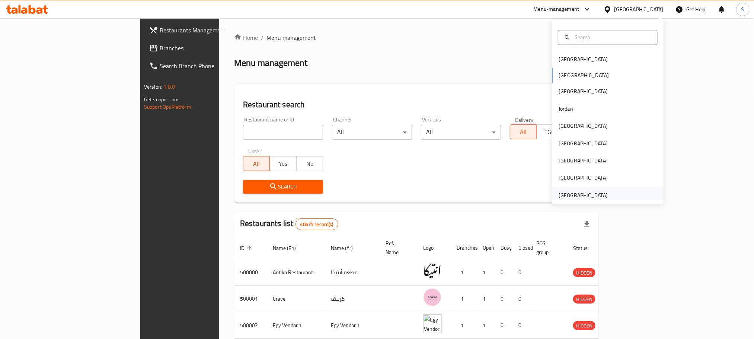
click at [474, 198] on div "[GEOGRAPHIC_DATA]" at bounding box center [583, 195] width 49 height 8
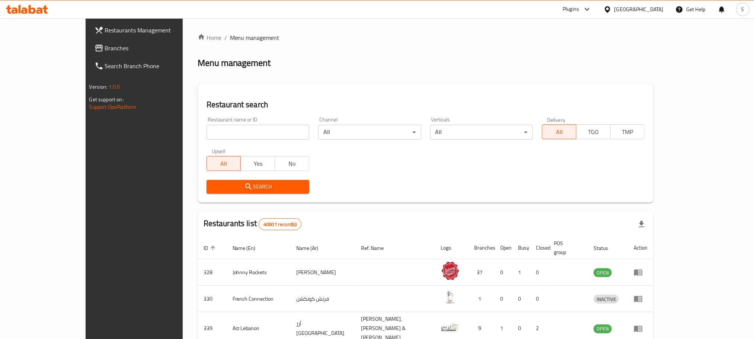
click at [105, 51] on span "Branches" at bounding box center [155, 48] width 101 height 9
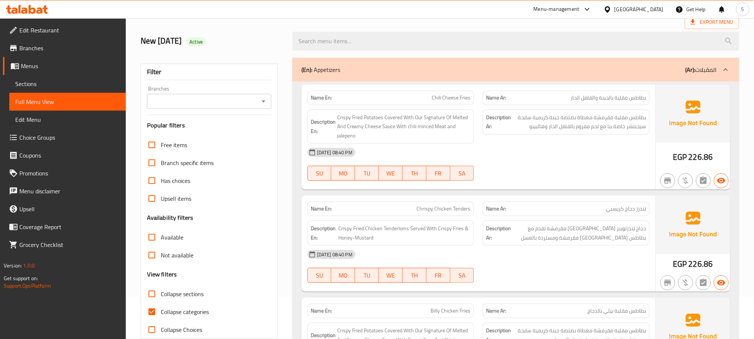
scroll to position [113, 0]
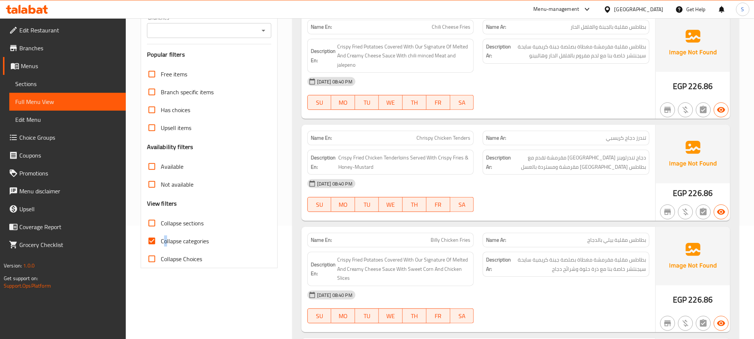
click at [166, 243] on span "Collapse categories" at bounding box center [185, 240] width 48 height 9
click at [152, 241] on input "Collapse categories" at bounding box center [152, 241] width 18 height 18
checkbox input "false"
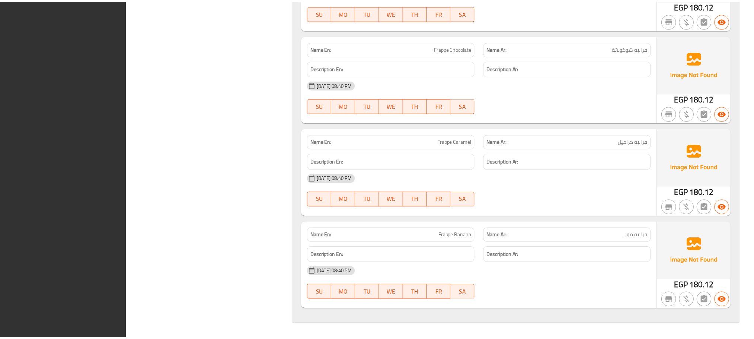
scroll to position [14235, 0]
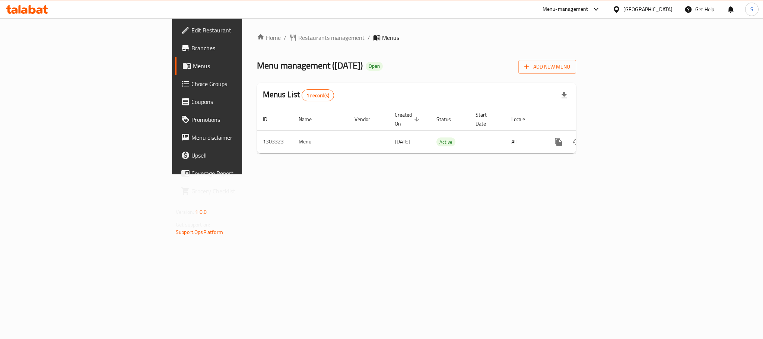
click at [181, 46] on icon at bounding box center [185, 48] width 9 height 9
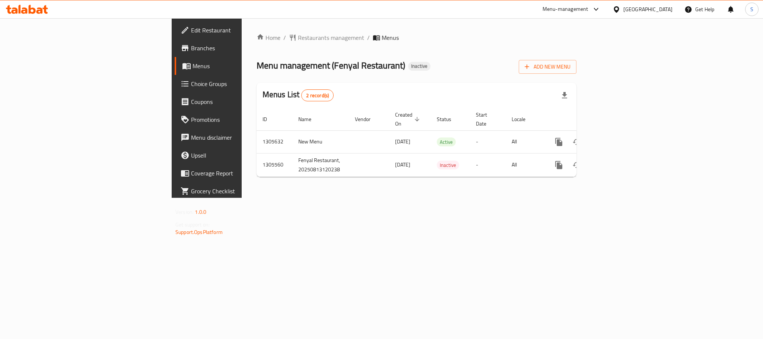
drag, startPoint x: 0, startPoint y: 0, endPoint x: 447, endPoint y: 63, distance: 451.1
click at [447, 63] on div "Menu management ( Fenyal Restaurant ) Inactive Add New Menu" at bounding box center [417, 65] width 320 height 17
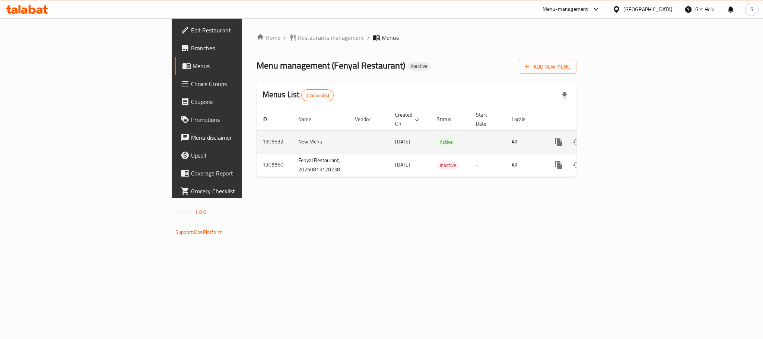
click at [617, 137] on icon "enhanced table" at bounding box center [612, 141] width 9 height 9
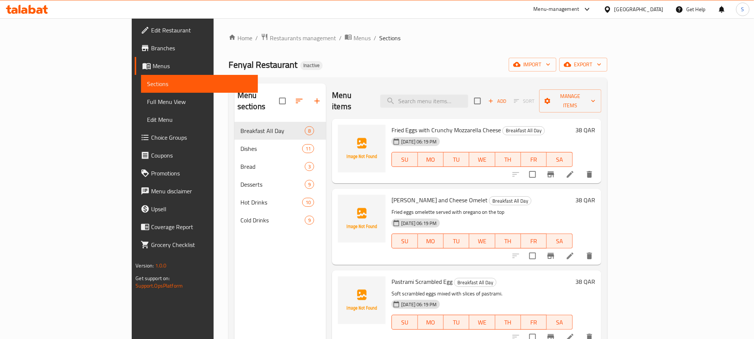
click at [242, 275] on div "Menu sections Breakfast All Day 8 Dishes 11 Bread 3 Desserts 9 Hot Drinks 10 Co…" at bounding box center [281, 252] width 92 height 339
click at [331, 66] on div "Fenyal Restaurant Inactive import export" at bounding box center [418, 65] width 379 height 14
click at [147, 100] on span "Full Menu View" at bounding box center [199, 101] width 105 height 9
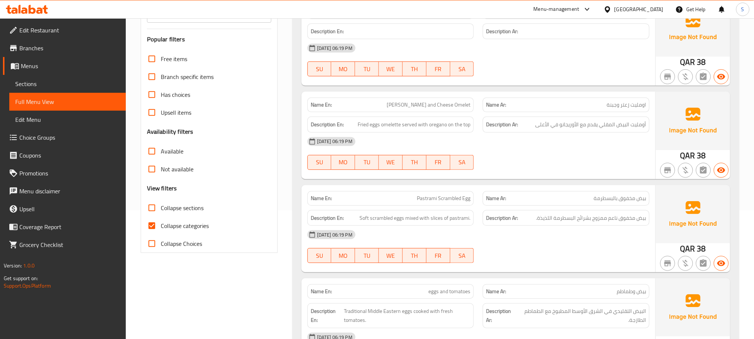
scroll to position [128, 0]
click at [189, 218] on label "Collapse categories" at bounding box center [176, 226] width 66 height 18
click at [161, 218] on input "Collapse categories" at bounding box center [152, 226] width 18 height 18
checkbox input "false"
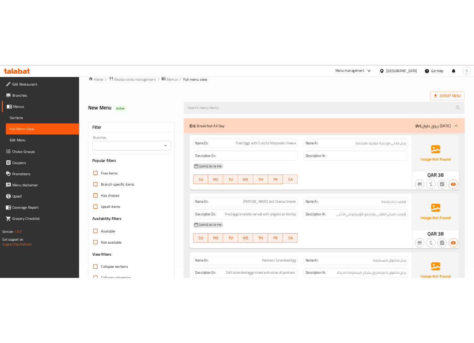
scroll to position [0, 0]
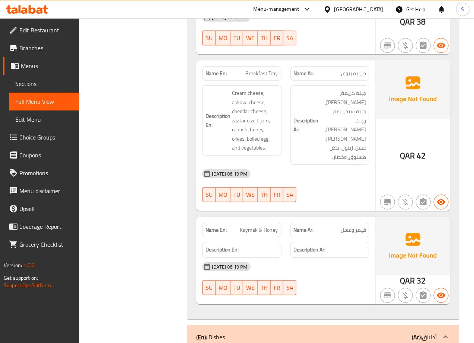
scroll to position [771, 0]
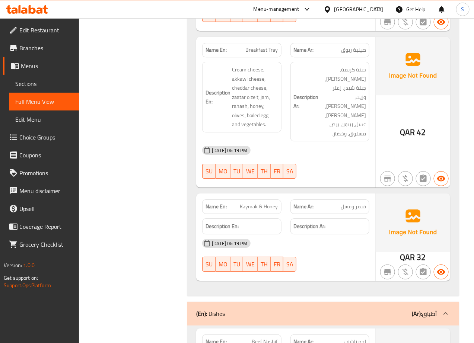
click at [267, 204] on span "Kaymak & Honey" at bounding box center [259, 207] width 38 height 8
copy span "Kaymak & Honey"
click at [256, 203] on span "Kaymak & Honey" at bounding box center [259, 207] width 38 height 8
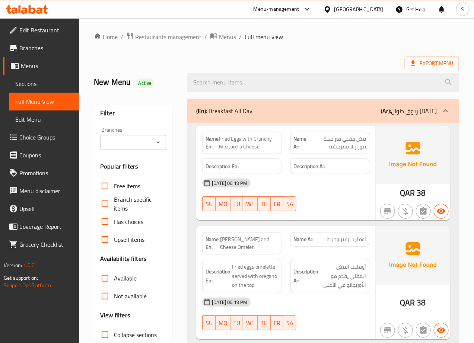
scroll to position [0, 0]
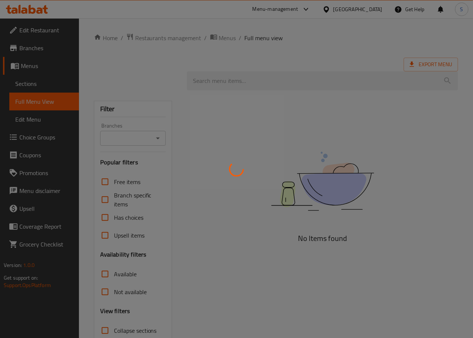
click at [171, 122] on div at bounding box center [236, 169] width 473 height 338
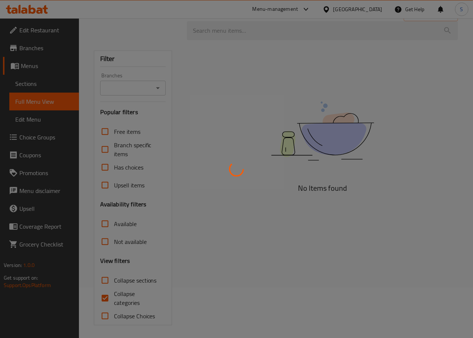
scroll to position [54, 0]
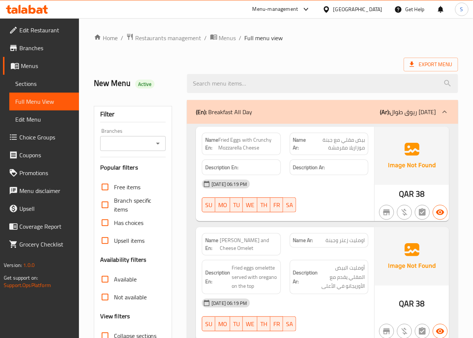
scroll to position [58, 0]
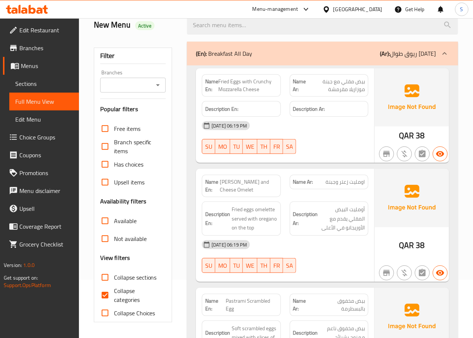
click at [120, 300] on span "Collapse categories" at bounding box center [137, 296] width 46 height 18
click at [114, 300] on input "Collapse categories" at bounding box center [105, 296] width 18 height 18
checkbox input "false"
